Goal: Task Accomplishment & Management: Manage account settings

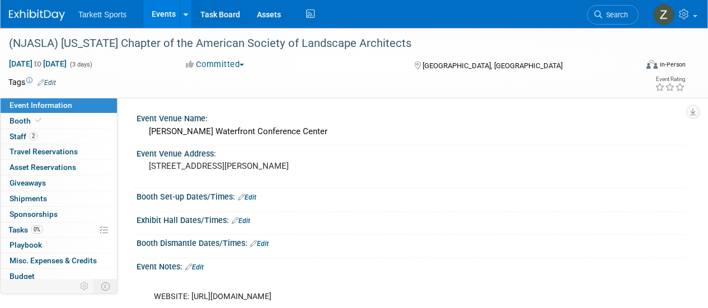
click at [627, 16] on span "Search" at bounding box center [615, 15] width 26 height 8
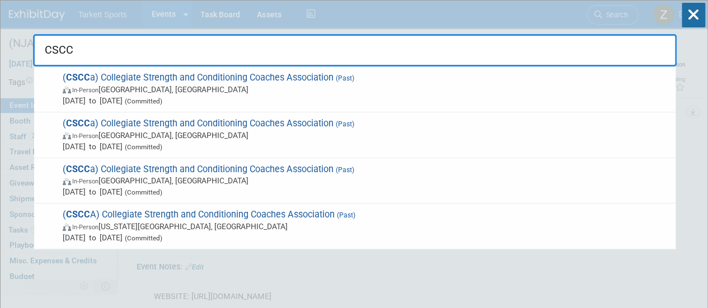
type input "CSCCA"
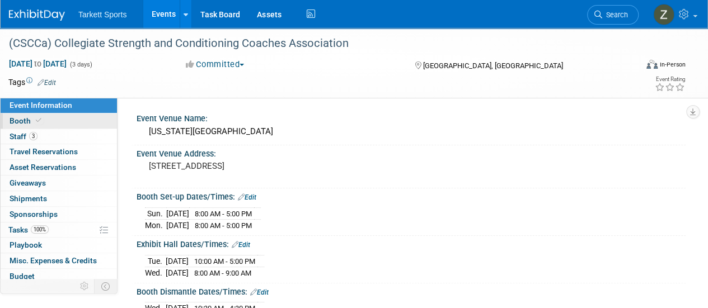
click at [71, 125] on link "Booth" at bounding box center [59, 121] width 116 height 15
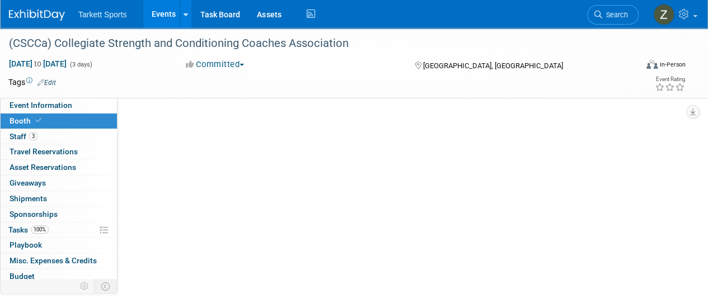
select select "FieldTurf"
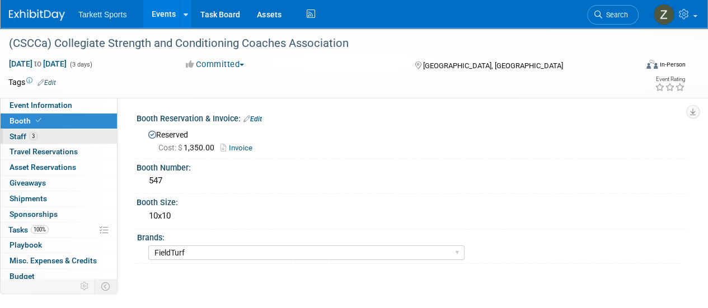
click at [25, 140] on span "Staff 3" at bounding box center [24, 136] width 28 height 9
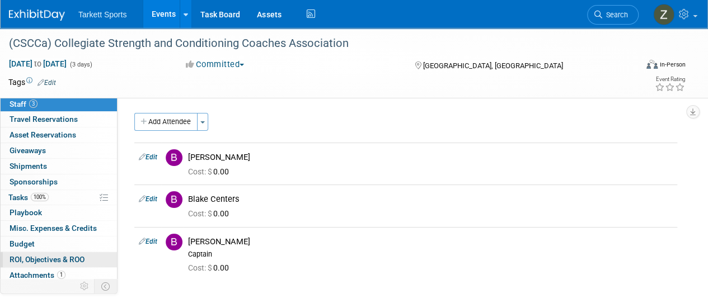
scroll to position [49, 0]
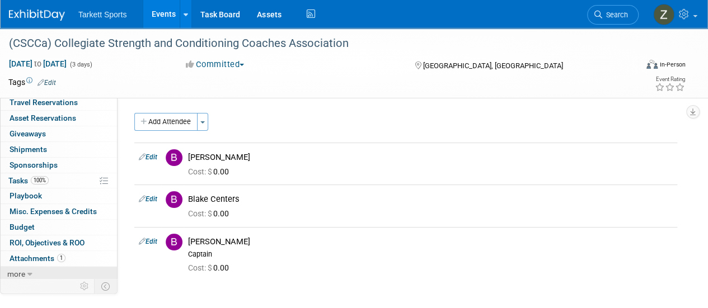
click at [29, 271] on icon at bounding box center [29, 275] width 5 height 8
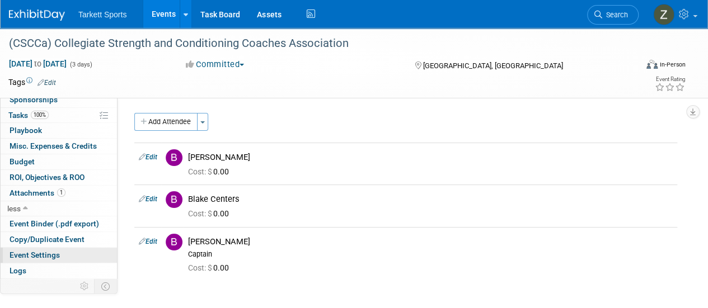
scroll to position [127, 0]
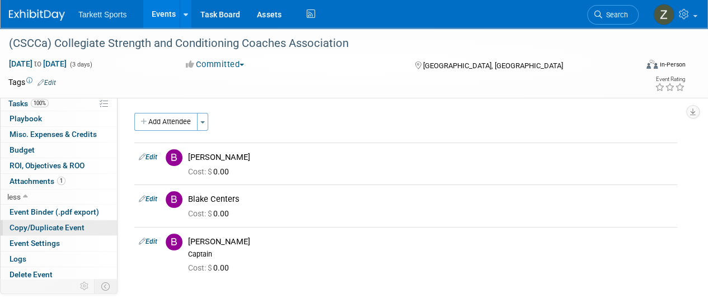
click at [58, 226] on span "Copy/Duplicate Event" at bounding box center [47, 227] width 75 height 9
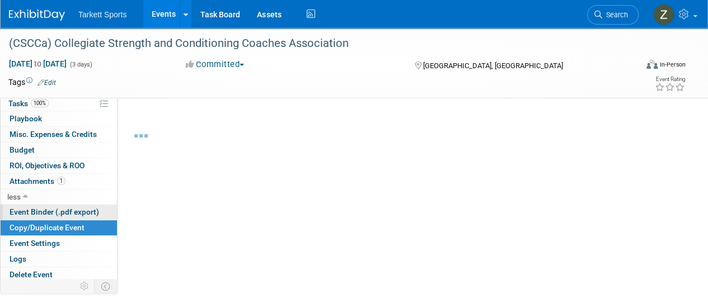
select select "4"
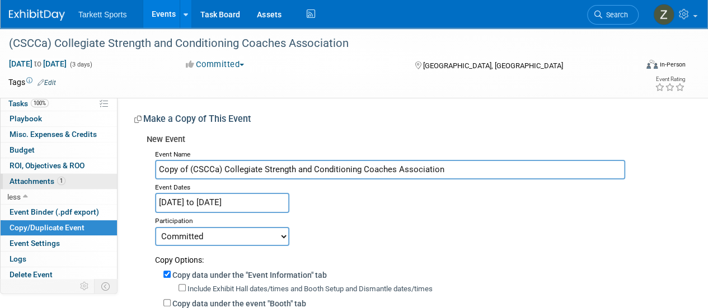
drag, startPoint x: 190, startPoint y: 171, endPoint x: 107, endPoint y: 172, distance: 82.9
click at [107, 172] on div "Event Information Event Info Booth Booth 3 Staff 3 Staff 0 Travel Reservations …" at bounding box center [354, 268] width 708 height 480
type input "(CSCCa) Collegiate Strength and Conditioning Coaches Association"
click at [214, 200] on input "[DATE] to [DATE]" at bounding box center [222, 203] width 134 height 20
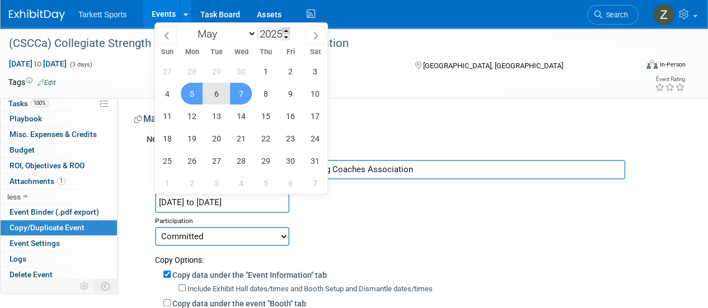
click at [287, 30] on span at bounding box center [286, 30] width 8 height 7
type input "2026"
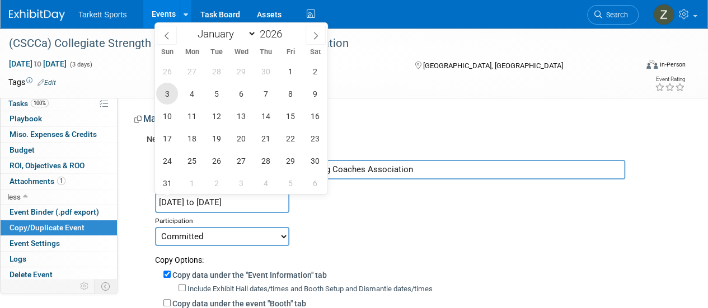
click at [173, 100] on span "3" at bounding box center [167, 94] width 22 height 22
click at [241, 99] on span "6" at bounding box center [241, 94] width 22 height 22
type input "[DATE] to [DATE]"
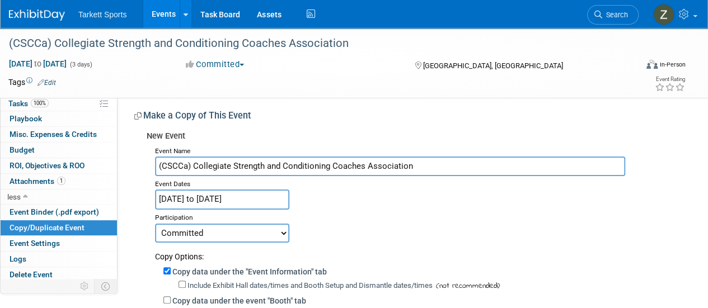
scroll to position [56, 0]
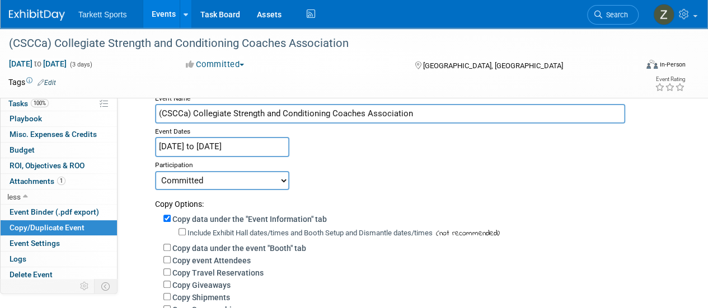
click at [217, 264] on label "Copy event Attendees" at bounding box center [211, 260] width 78 height 9
click at [171, 264] on input "Copy event Attendees" at bounding box center [166, 259] width 7 height 7
checkbox input "true"
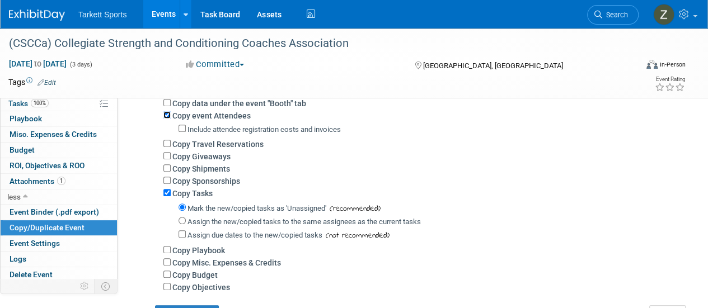
scroll to position [224, 0]
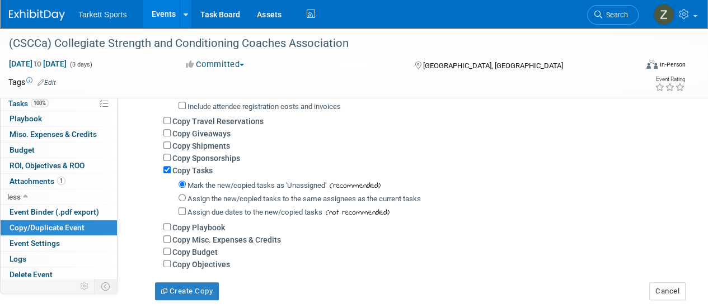
click at [199, 197] on label "Assign the new/copied tasks to the same assignees as the current tasks" at bounding box center [304, 199] width 233 height 8
click at [186, 197] on input "Assign the new/copied tasks to the same assignees as the current tasks" at bounding box center [182, 197] width 7 height 7
radio input "true"
click at [209, 296] on button "Create Copy" at bounding box center [187, 292] width 64 height 18
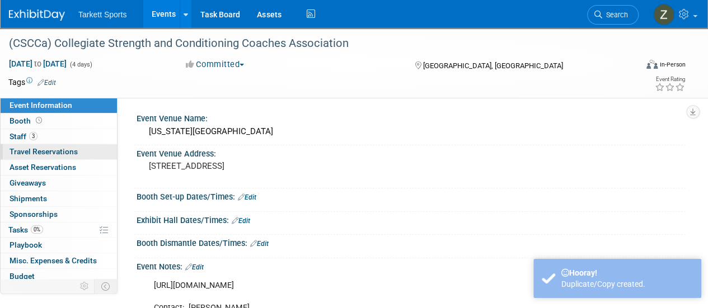
click at [68, 145] on link "0 Travel Reservations 0" at bounding box center [59, 151] width 116 height 15
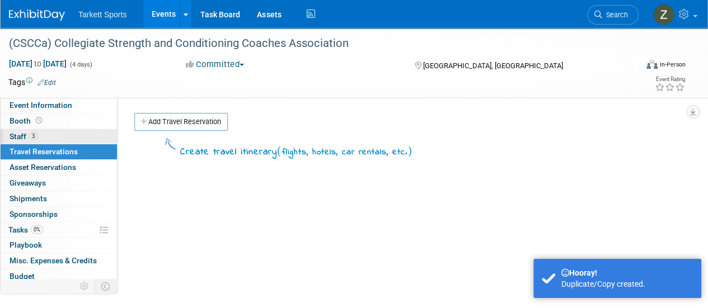
click at [66, 138] on link "3 Staff 3" at bounding box center [59, 136] width 116 height 15
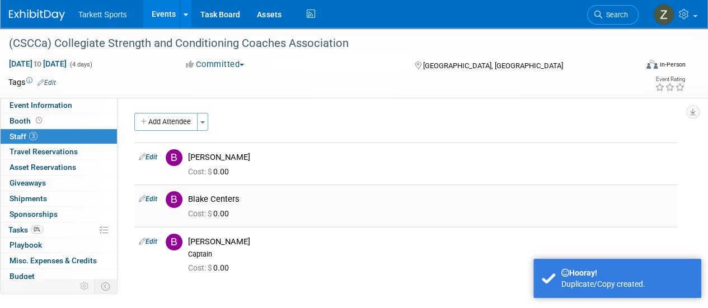
click at [150, 198] on link "Edit" at bounding box center [148, 199] width 18 height 8
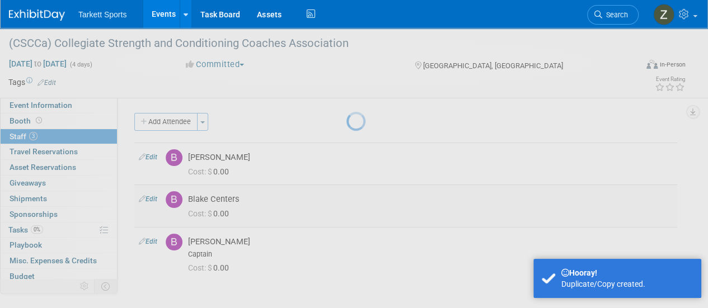
select select "995d3e32-2d5e-49b6-9d85-4981d7b6dc4c"
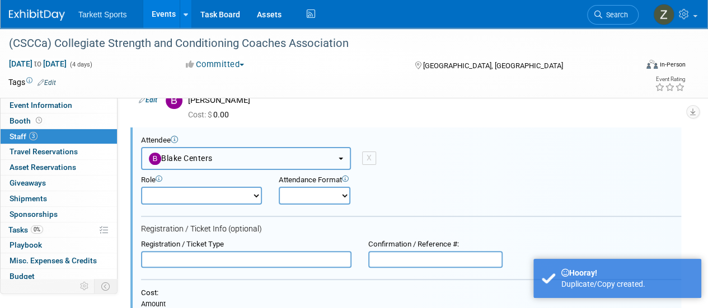
click at [168, 163] on button "Blake Centers" at bounding box center [246, 158] width 210 height 23
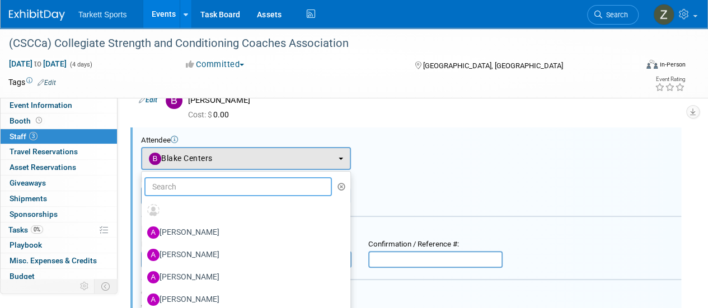
click at [179, 179] on input "text" at bounding box center [238, 186] width 188 height 19
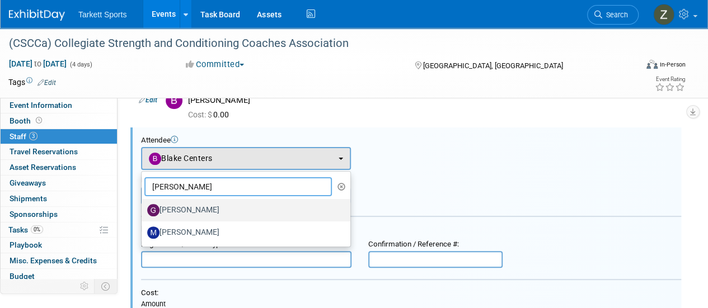
type input "Greg"
click at [175, 209] on label "[PERSON_NAME]" at bounding box center [243, 211] width 192 height 18
click at [143, 209] on input "[PERSON_NAME]" at bounding box center [139, 208] width 7 height 7
select select "d5744a6f-60d8-41a4-8b0c-f612a94520f0"
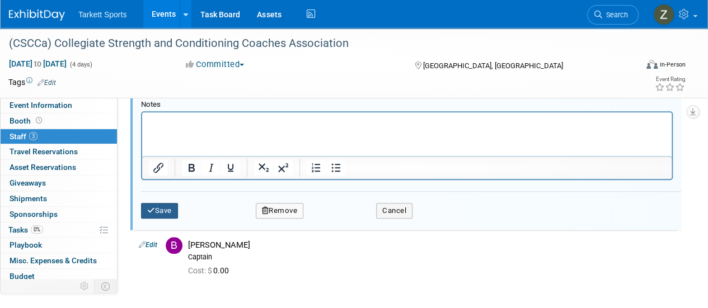
click at [171, 210] on button "Save" at bounding box center [159, 211] width 37 height 16
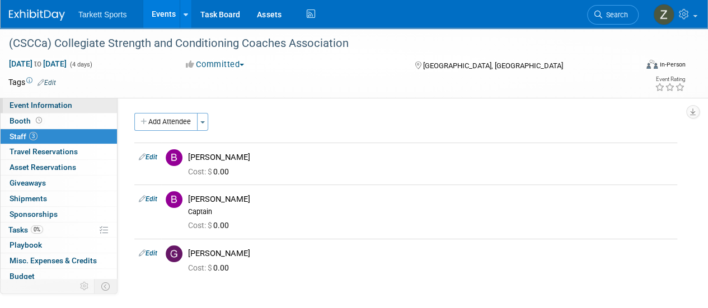
click at [46, 113] on link "Event Information" at bounding box center [59, 105] width 116 height 15
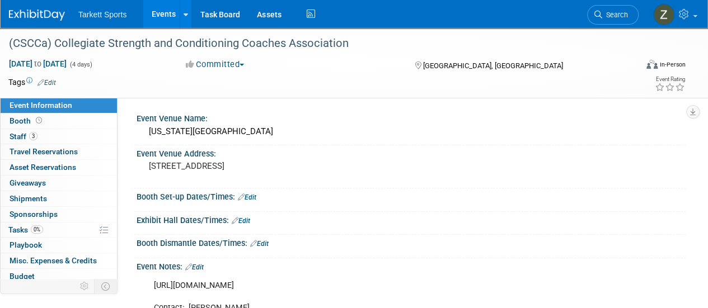
click at [250, 196] on link "Edit" at bounding box center [247, 198] width 18 height 8
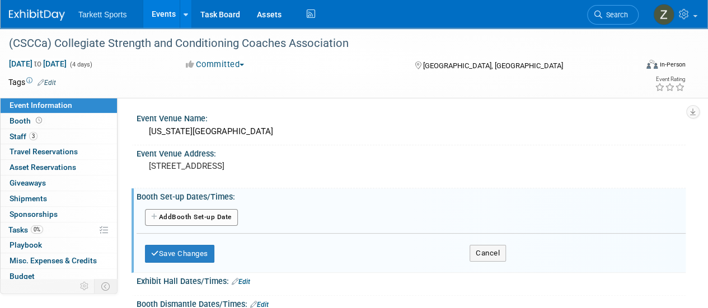
click at [228, 217] on button "Add Another Booth Set-up Date" at bounding box center [191, 217] width 93 height 17
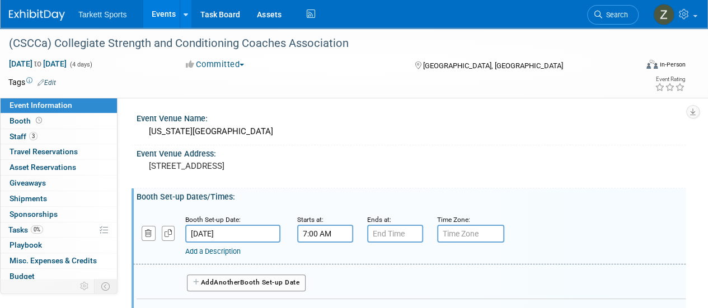
click at [313, 235] on input "7:00 AM" at bounding box center [325, 234] width 56 height 18
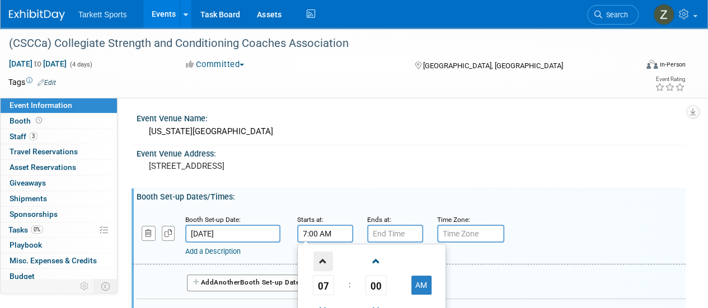
click at [320, 258] on span at bounding box center [323, 262] width 20 height 20
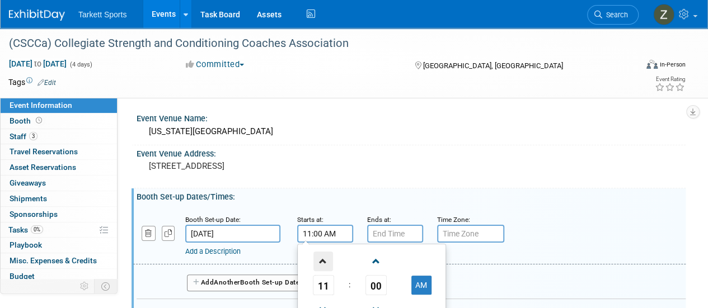
type input "12:00 PM"
click at [390, 237] on input "7:00 PM" at bounding box center [395, 234] width 56 height 18
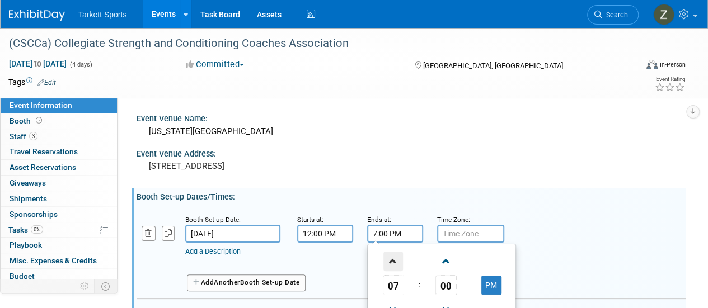
click at [389, 263] on span at bounding box center [393, 262] width 20 height 20
type input "8:00 PM"
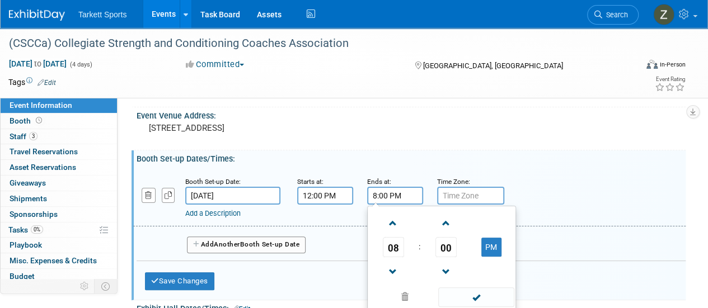
scroll to position [56, 0]
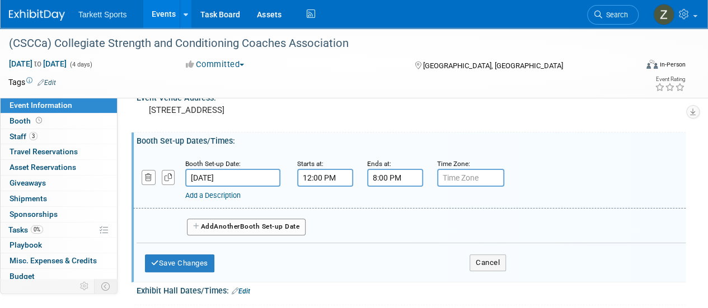
click at [252, 224] on button "Add Another Booth Set-up Date" at bounding box center [246, 227] width 119 height 17
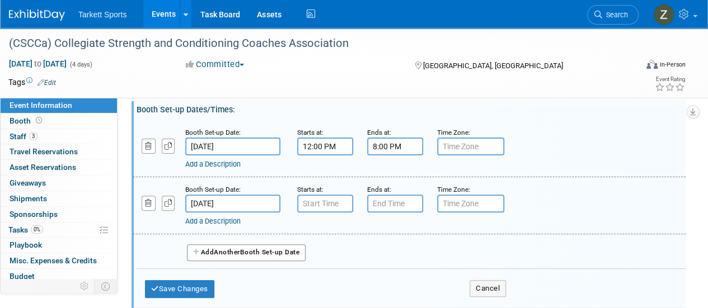
scroll to position [112, 0]
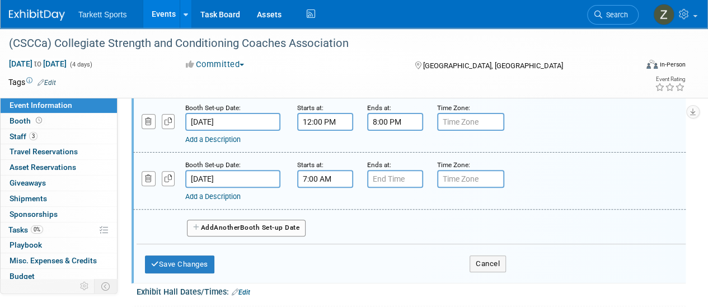
click at [323, 186] on input "7:00 AM" at bounding box center [325, 179] width 56 height 18
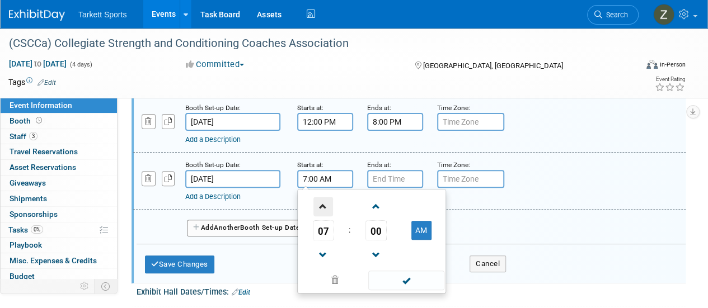
click at [330, 199] on span at bounding box center [323, 207] width 20 height 20
type input "8:00 AM"
click at [385, 185] on input "7:00 PM" at bounding box center [395, 179] width 56 height 18
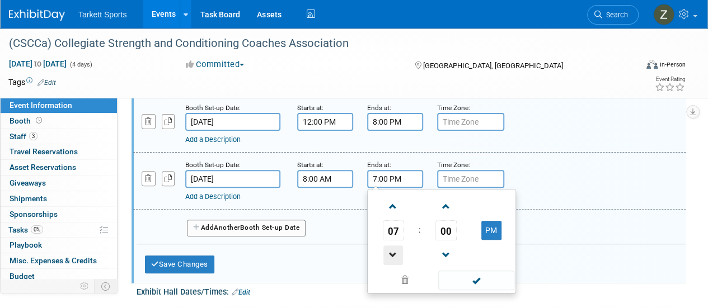
click at [399, 246] on span at bounding box center [393, 256] width 20 height 20
type input "5:00 PM"
click at [209, 266] on button "Save Changes" at bounding box center [179, 265] width 69 height 18
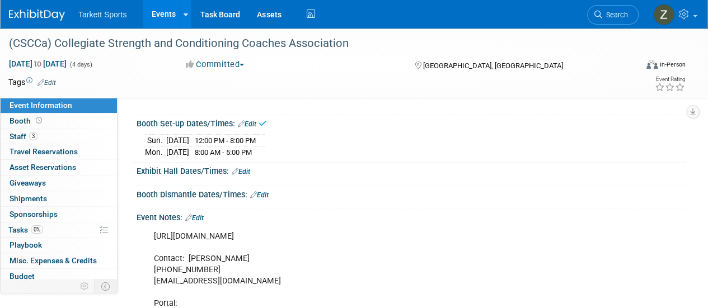
scroll to position [56, 0]
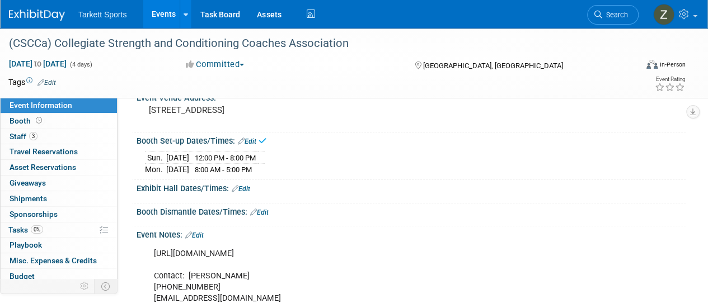
click at [249, 189] on link "Edit" at bounding box center [241, 189] width 18 height 8
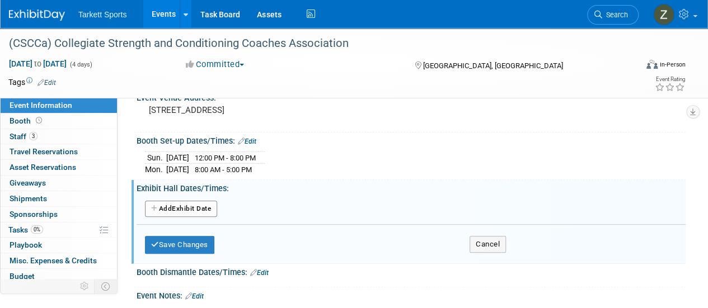
click at [213, 205] on button "Add Another Exhibit Date" at bounding box center [181, 209] width 72 height 17
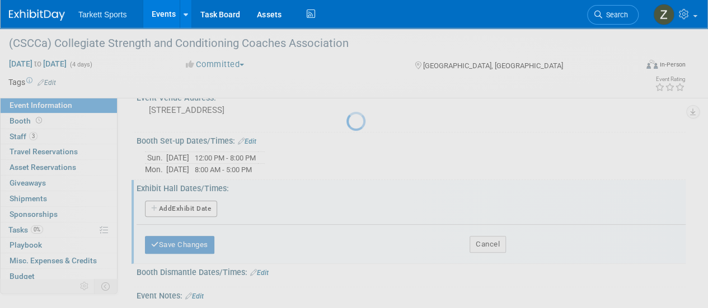
select select "4"
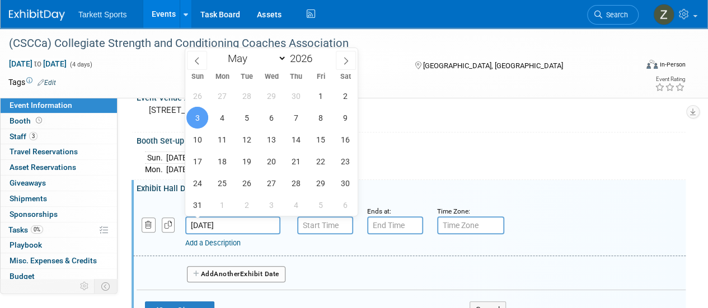
click at [248, 226] on input "[DATE]" at bounding box center [232, 226] width 95 height 18
click at [221, 121] on span "4" at bounding box center [222, 118] width 22 height 22
type input "May 4, 2026"
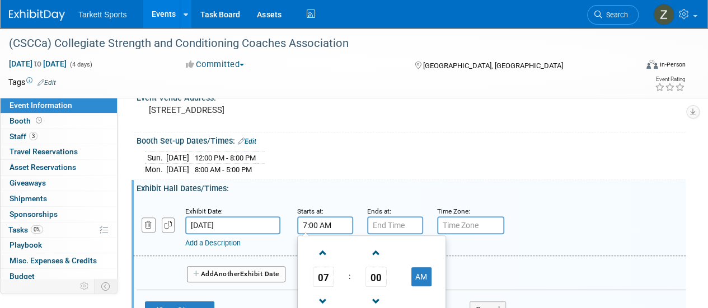
click at [315, 219] on input "7:00 AM" at bounding box center [325, 226] width 56 height 18
click at [332, 279] on span "07" at bounding box center [323, 277] width 21 height 20
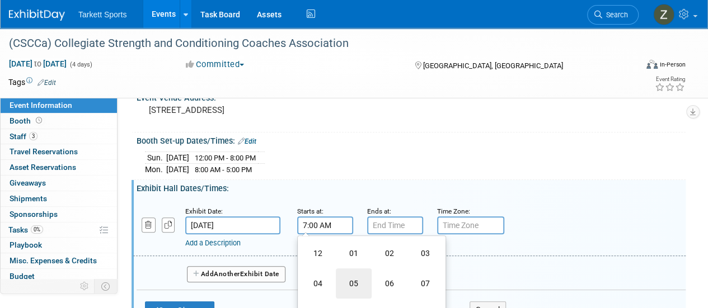
click at [355, 277] on td "05" at bounding box center [354, 284] width 36 height 30
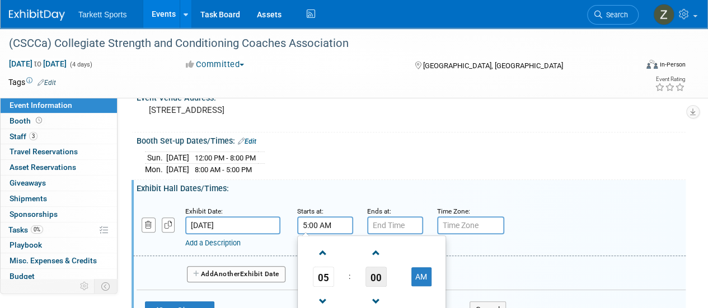
click at [374, 275] on span "00" at bounding box center [376, 277] width 21 height 20
click at [377, 278] on td "30" at bounding box center [390, 284] width 36 height 30
click at [417, 278] on button "AM" at bounding box center [421, 277] width 20 height 19
type input "5:30 PM"
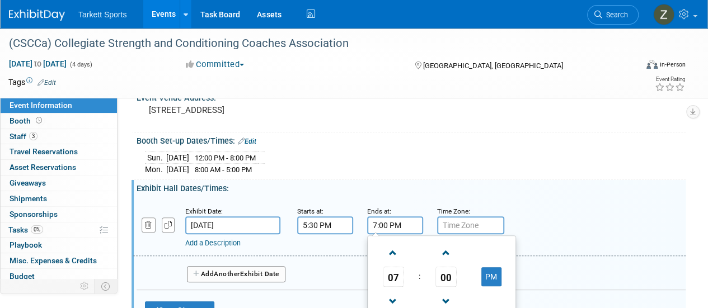
click at [396, 217] on input "7:00 PM" at bounding box center [395, 226] width 56 height 18
click at [452, 267] on span "00" at bounding box center [446, 277] width 21 height 20
click at [452, 270] on td "30" at bounding box center [460, 284] width 36 height 30
type input "7:30 PM"
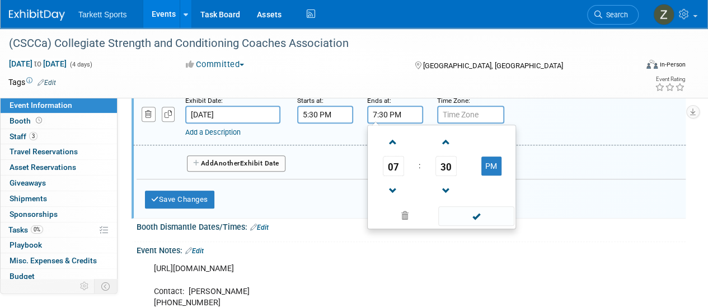
scroll to position [168, 0]
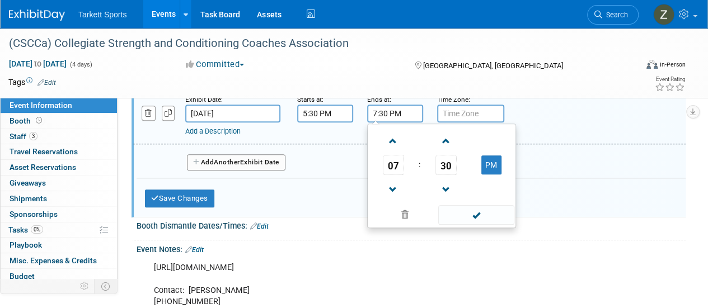
click at [247, 162] on button "Add Another Exhibit Date" at bounding box center [236, 162] width 99 height 17
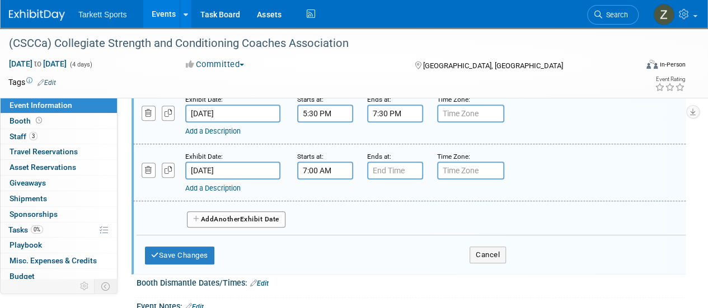
click at [317, 171] on input "7:00 AM" at bounding box center [325, 171] width 56 height 18
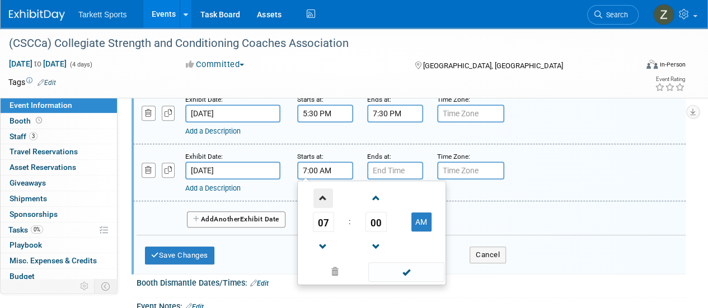
click at [321, 204] on span at bounding box center [323, 199] width 20 height 20
type input "8:00 AM"
click at [377, 181] on div "08 : 00 AM 12 01 02 03 04 05 06 07 08 09 10 11 00 05 10 15 20 25 30 35 40 45 50…" at bounding box center [371, 233] width 149 height 105
click at [380, 175] on input "7:00 PM" at bounding box center [395, 171] width 56 height 18
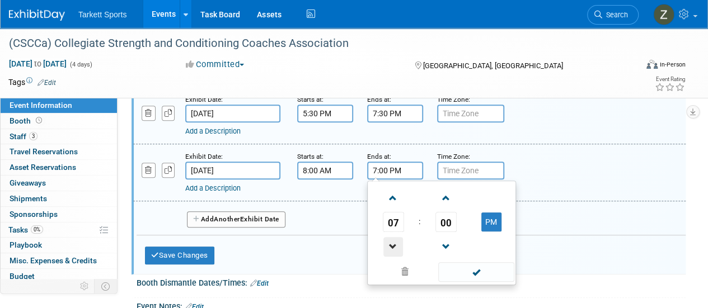
click at [387, 246] on span at bounding box center [393, 247] width 20 height 20
type input "5:00 PM"
click at [191, 252] on button "Save Changes" at bounding box center [179, 256] width 69 height 18
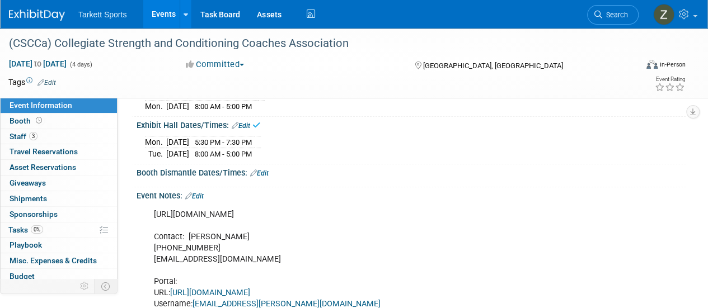
scroll to position [56, 0]
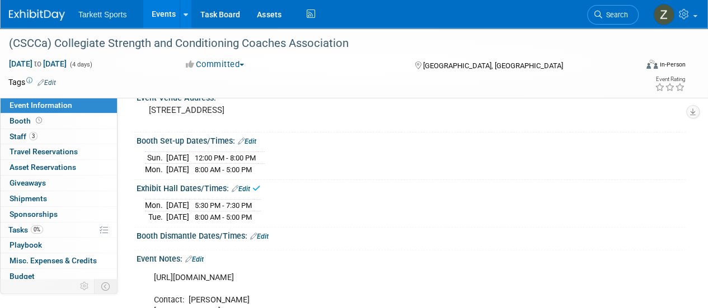
click at [262, 233] on link "Edit" at bounding box center [259, 237] width 18 height 8
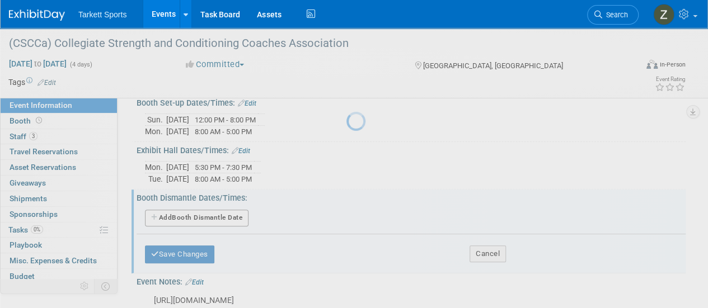
scroll to position [112, 0]
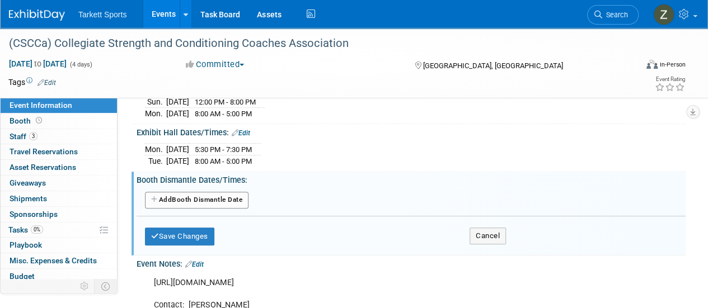
click at [219, 195] on button "Add Another Booth Dismantle Date" at bounding box center [197, 200] width 104 height 17
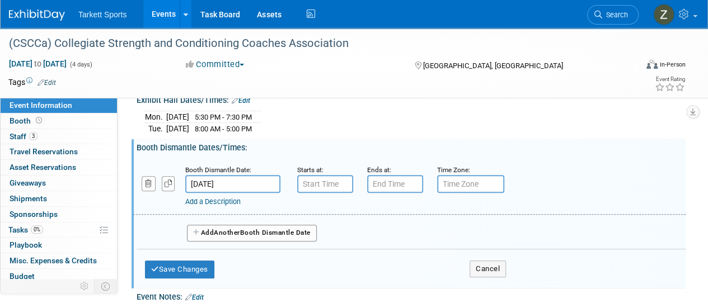
scroll to position [168, 0]
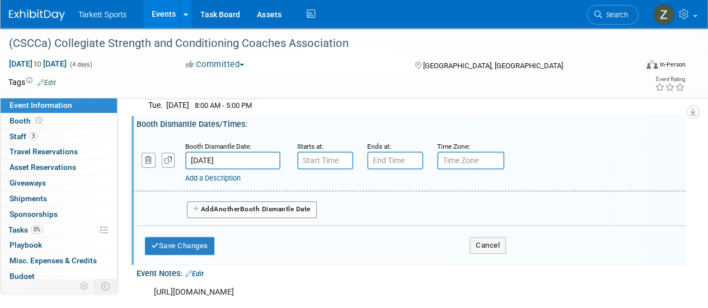
click at [228, 165] on input "May 6, 2026" at bounding box center [232, 161] width 95 height 18
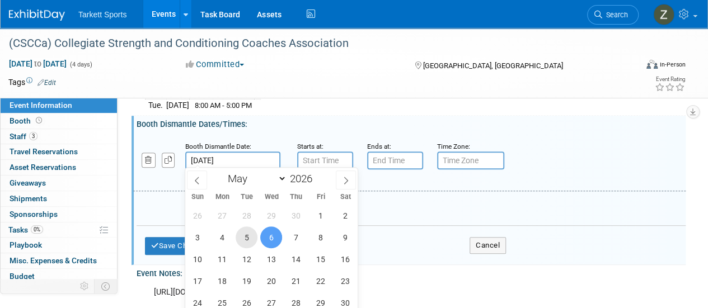
click at [247, 248] on span "5" at bounding box center [247, 238] width 22 height 22
type input "May 5, 2026"
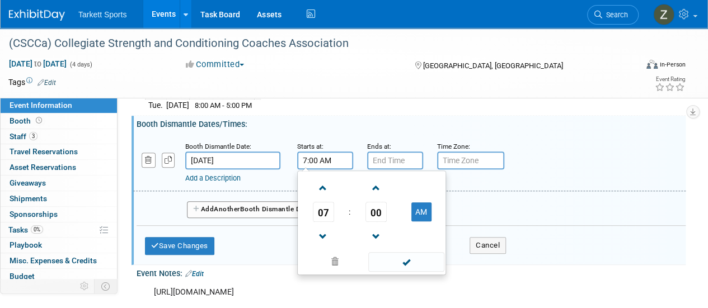
click at [335, 166] on input "7:00 AM" at bounding box center [325, 161] width 56 height 18
click at [327, 212] on span "07" at bounding box center [323, 212] width 21 height 20
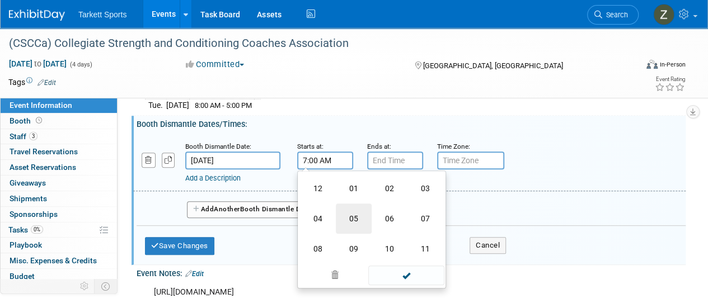
click at [347, 214] on td "05" at bounding box center [354, 219] width 36 height 30
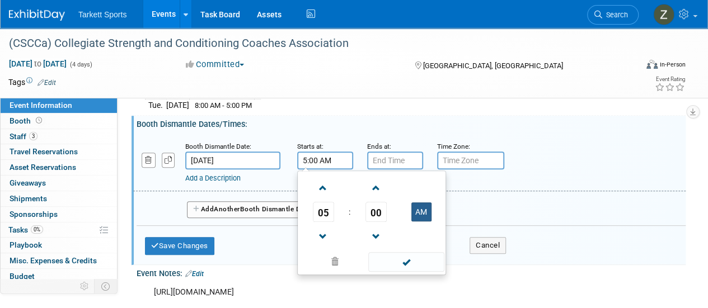
click at [417, 205] on button "AM" at bounding box center [421, 212] width 20 height 19
type input "5:00 PM"
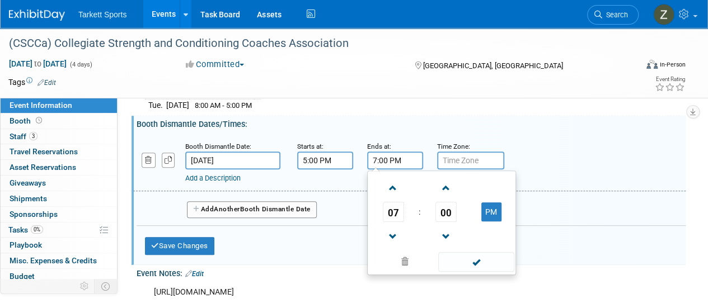
click at [393, 162] on input "7:00 PM" at bounding box center [395, 161] width 56 height 18
click at [387, 182] on span at bounding box center [393, 189] width 20 height 20
type input "10:00 PM"
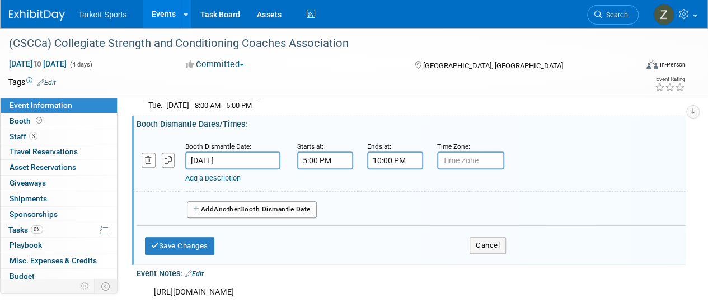
click at [242, 214] on button "Add Another Booth Dismantle Date" at bounding box center [252, 210] width 130 height 17
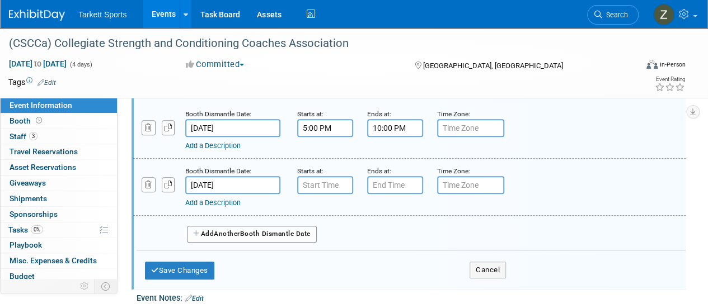
scroll to position [280, 0]
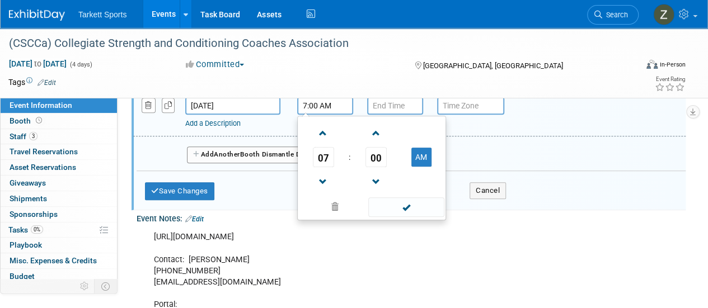
click at [308, 102] on input "7:00 AM" at bounding box center [325, 106] width 56 height 18
click at [316, 128] on span at bounding box center [323, 134] width 20 height 20
type input "8:00 AM"
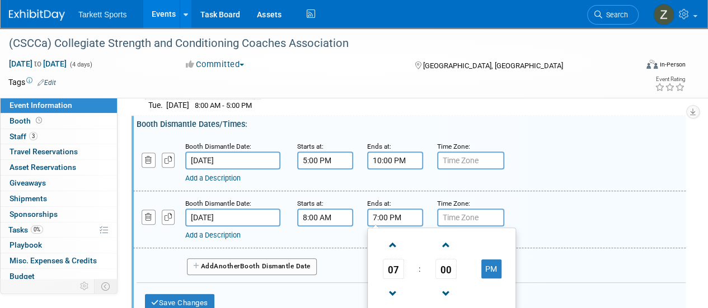
click at [406, 220] on input "7:00 PM" at bounding box center [395, 218] width 56 height 18
click at [393, 265] on span "07" at bounding box center [393, 269] width 21 height 20
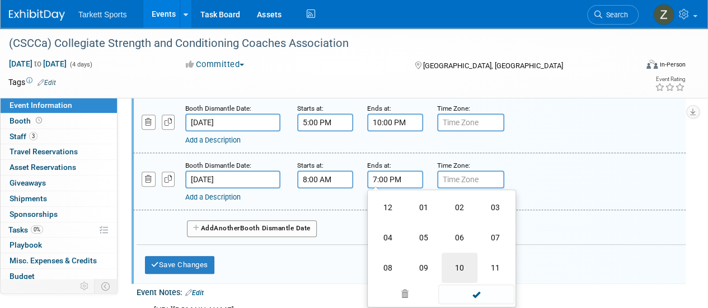
scroll to position [224, 0]
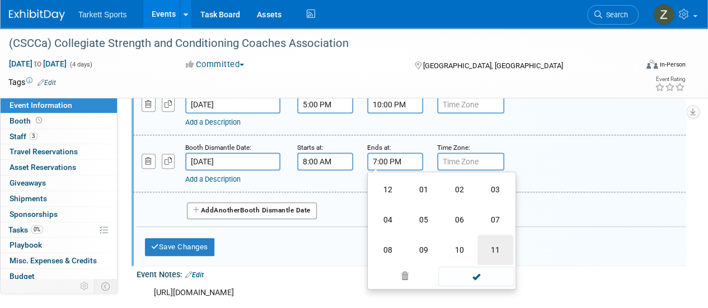
click at [488, 236] on td "11" at bounding box center [495, 250] width 36 height 30
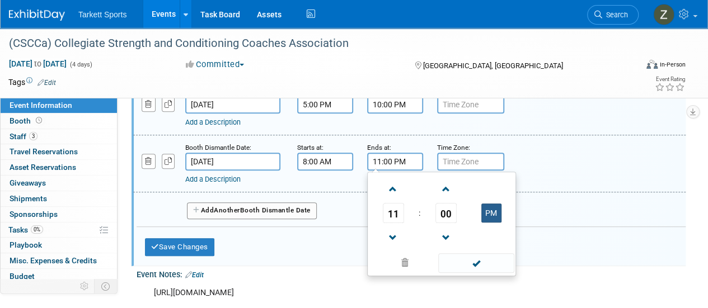
click at [487, 210] on button "PM" at bounding box center [491, 213] width 20 height 19
type input "11:00 AM"
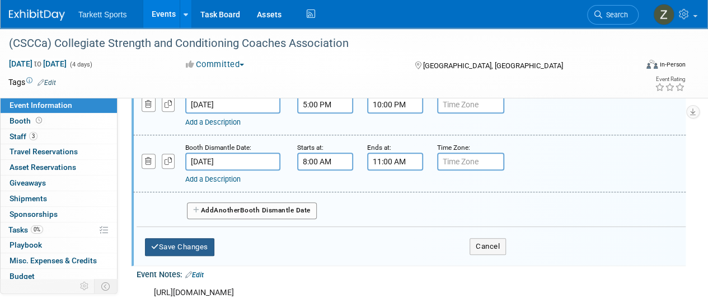
click at [204, 244] on button "Save Changes" at bounding box center [179, 247] width 69 height 18
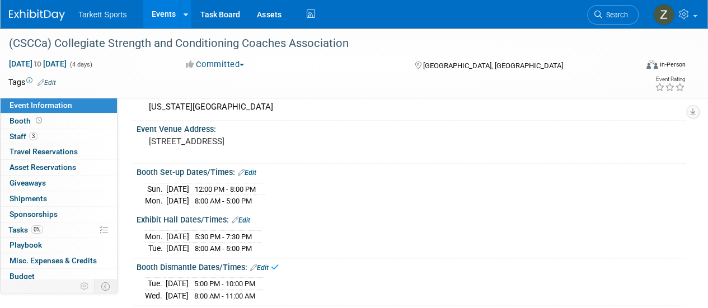
scroll to position [0, 0]
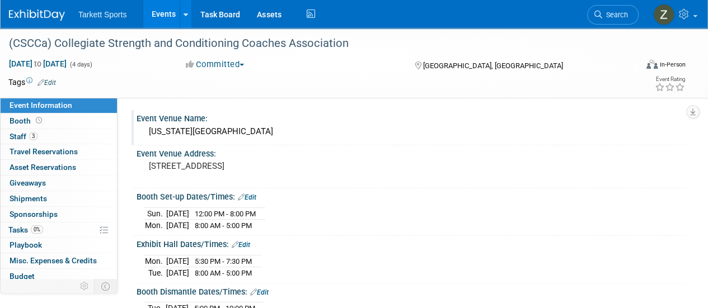
click at [222, 136] on div "[US_STATE][GEOGRAPHIC_DATA]" at bounding box center [411, 131] width 532 height 17
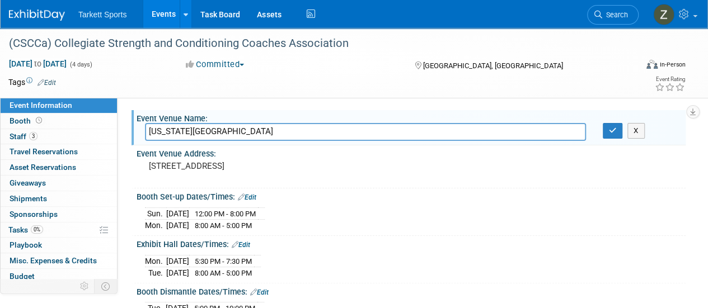
click at [222, 136] on input "[US_STATE][GEOGRAPHIC_DATA]" at bounding box center [365, 131] width 441 height 17
type input "Fort Worth Convention Center"
click at [198, 166] on pre "[STREET_ADDRESS]" at bounding box center [251, 166] width 204 height 10
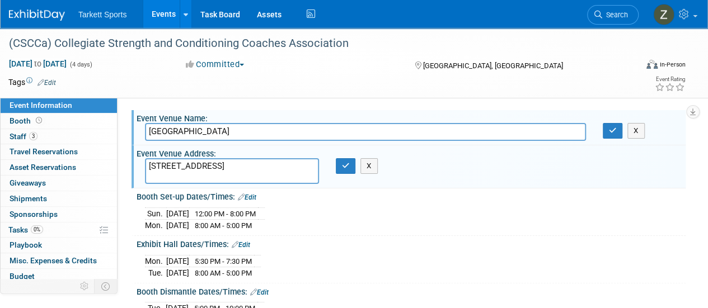
click at [198, 166] on textarea "[STREET_ADDRESS]" at bounding box center [232, 171] width 174 height 26
type textarea "Fort Worth Convention Center 1201 Houston St, Fort Worth, TX 76102"
click at [350, 166] on button "button" at bounding box center [346, 166] width 20 height 16
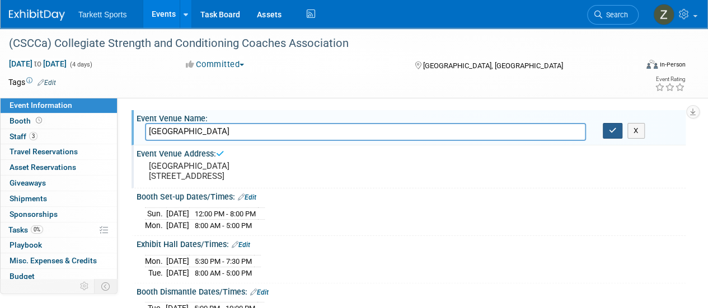
click at [609, 129] on icon "button" at bounding box center [613, 130] width 8 height 7
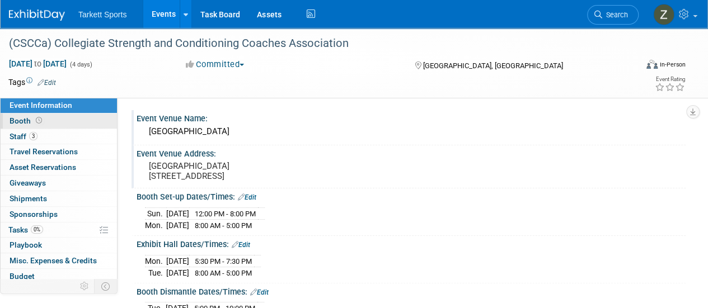
click at [70, 121] on link "Booth" at bounding box center [59, 121] width 116 height 15
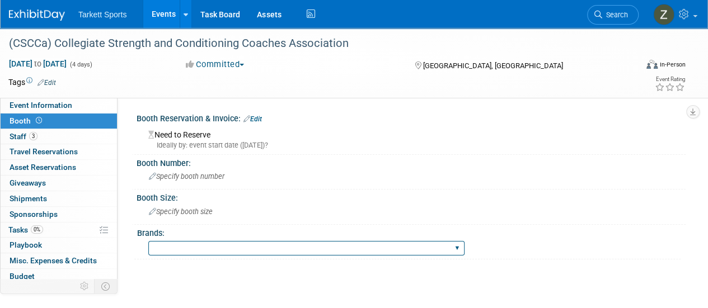
click at [195, 242] on select "FieldTurf FieldTurf, Classic Turf FieldTurf, Beynon FieldTurf, Indoor FieldTurf…" at bounding box center [306, 248] width 316 height 15
select select "FieldTurf"
click at [148, 241] on select "FieldTurf FieldTurf, Classic Turf FieldTurf, Beynon FieldTurf, Indoor FieldTurf…" at bounding box center [306, 248] width 316 height 15
click at [172, 211] on span "Specify booth size" at bounding box center [181, 212] width 64 height 8
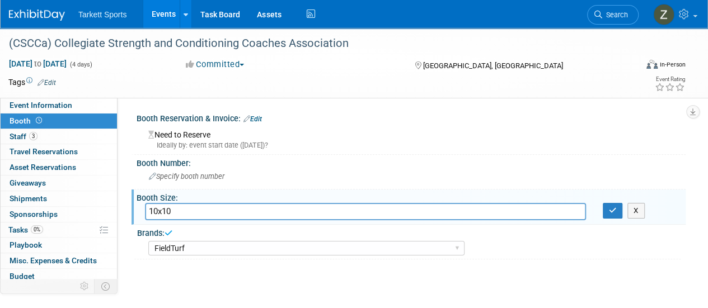
type input "10x10"
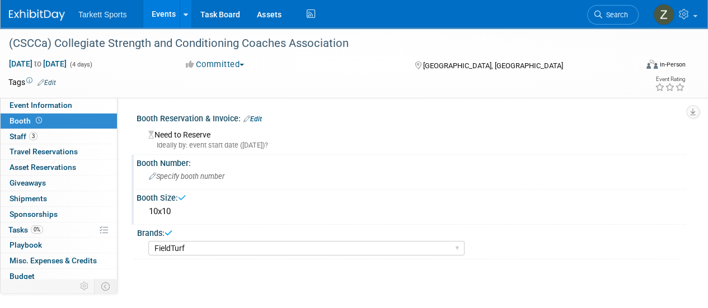
click at [182, 174] on span "Specify booth number" at bounding box center [187, 176] width 76 height 8
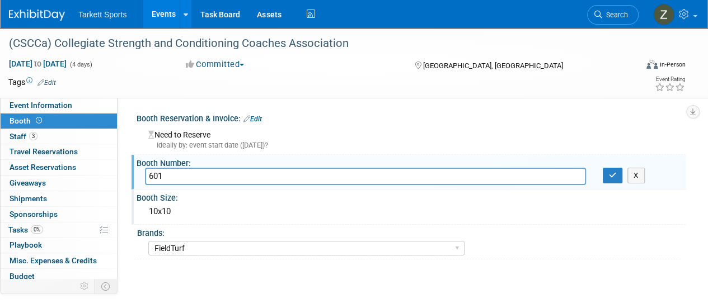
type input "601"
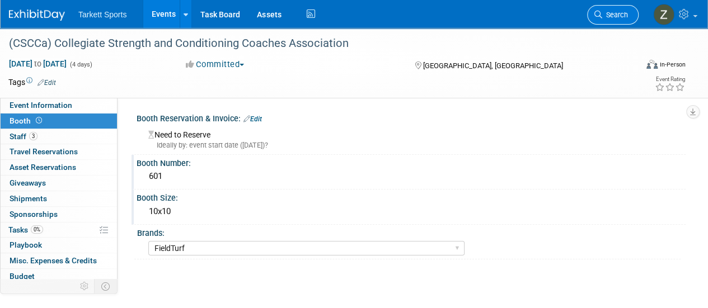
click at [614, 15] on span "Search" at bounding box center [615, 15] width 26 height 8
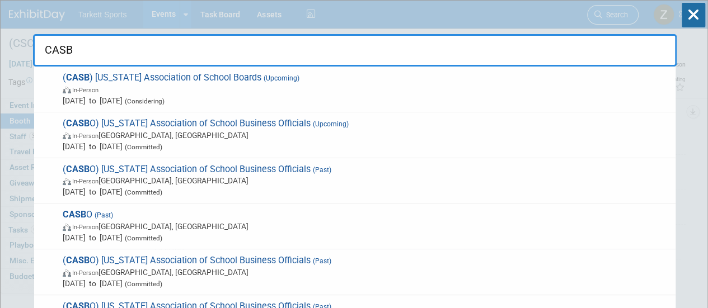
type input "CASBO"
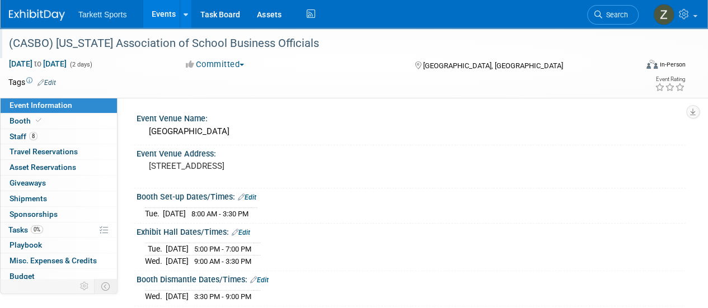
click at [97, 43] on div "(CASBO) California Association of School Business Officials" at bounding box center [316, 44] width 623 height 20
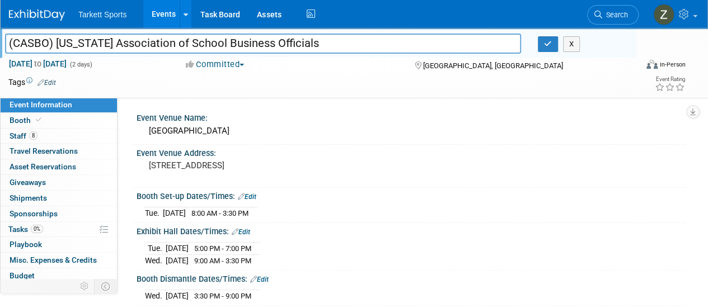
click at [54, 42] on input "(CASBO) California Association of School Business Officials" at bounding box center [263, 44] width 516 height 20
click at [188, 133] on div "San Diego Convention Center" at bounding box center [411, 131] width 532 height 17
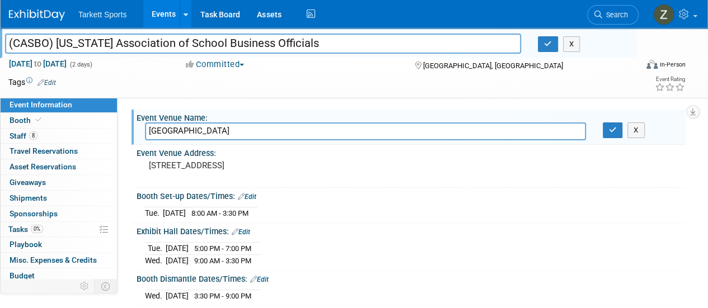
click at [188, 133] on input "San Diego Convention Center" at bounding box center [365, 131] width 441 height 17
click at [168, 164] on pre "111 Harbor Dr, San Diego, CA 92101" at bounding box center [251, 166] width 204 height 10
